Goal: Information Seeking & Learning: Understand process/instructions

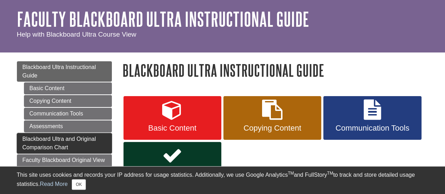
scroll to position [70, 0]
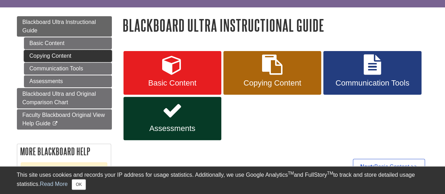
click at [58, 56] on link "Copying Content" at bounding box center [68, 56] width 88 height 12
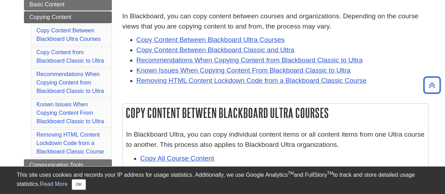
scroll to position [70, 0]
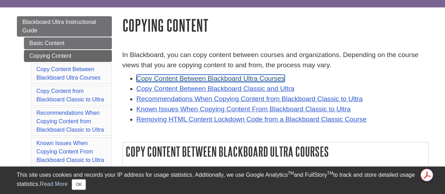
click at [241, 79] on link "Copy Content Between Blackboard Ultra Courses" at bounding box center [210, 78] width 148 height 7
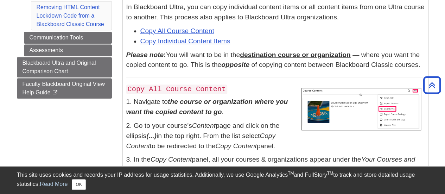
scroll to position [248, 0]
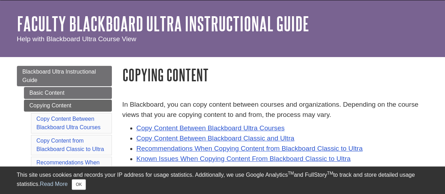
scroll to position [35, 0]
